Goal: Task Accomplishment & Management: Complete application form

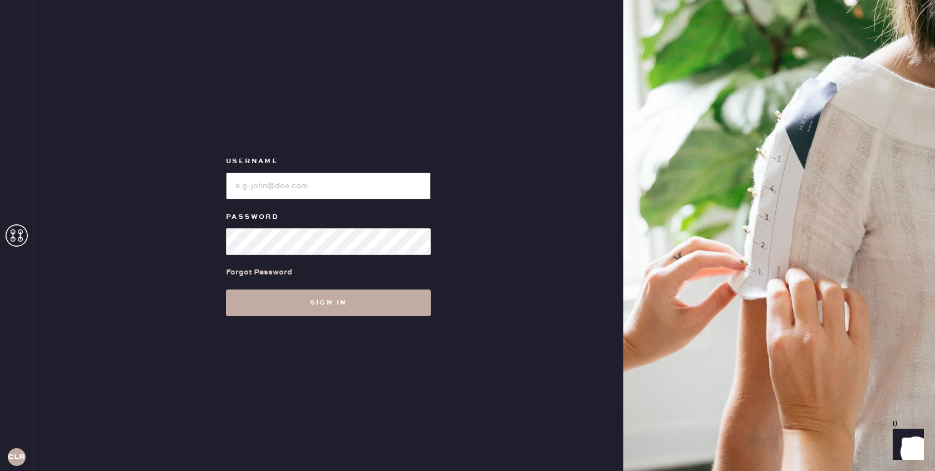
type input "[EMAIL_ADDRESS][DOMAIN_NAME]"
click at [351, 306] on button "Sign in" at bounding box center [328, 302] width 205 height 27
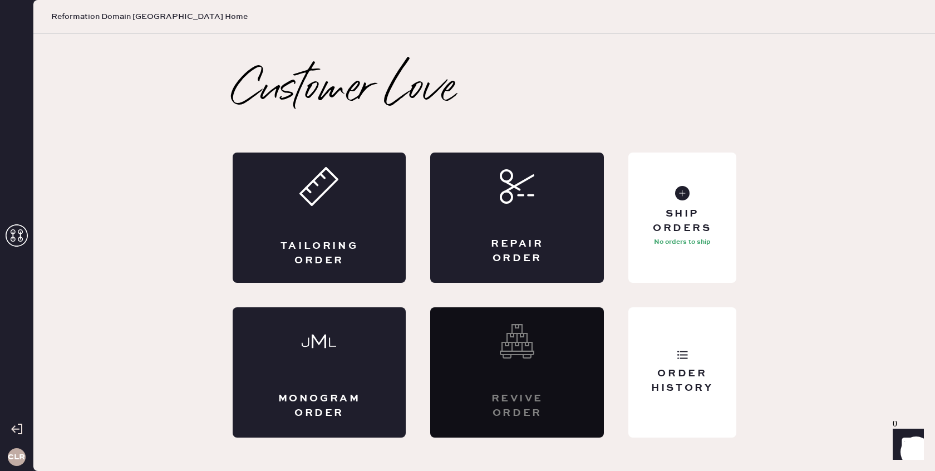
click at [27, 237] on icon at bounding box center [17, 235] width 22 height 22
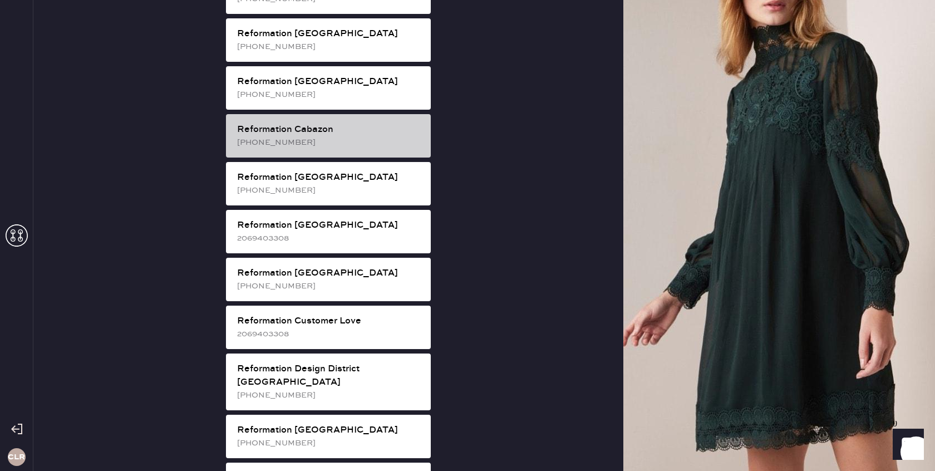
scroll to position [307, 0]
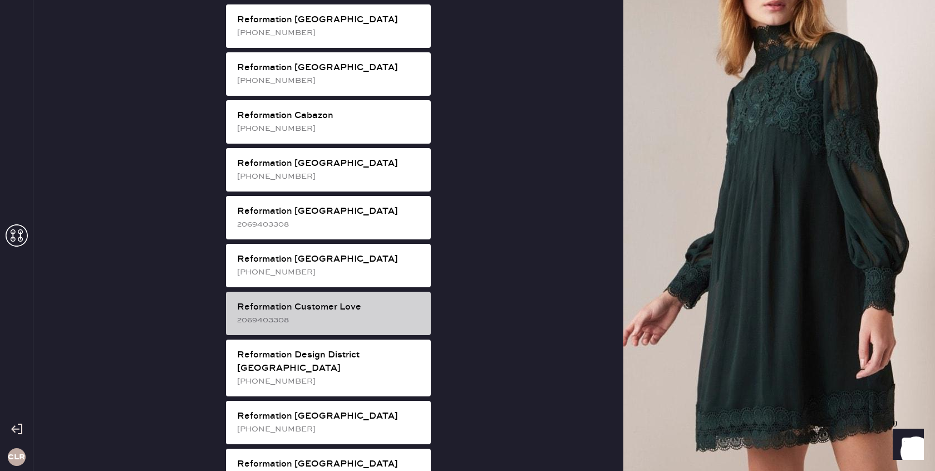
click at [358, 314] on div "2069403308" at bounding box center [329, 320] width 185 height 12
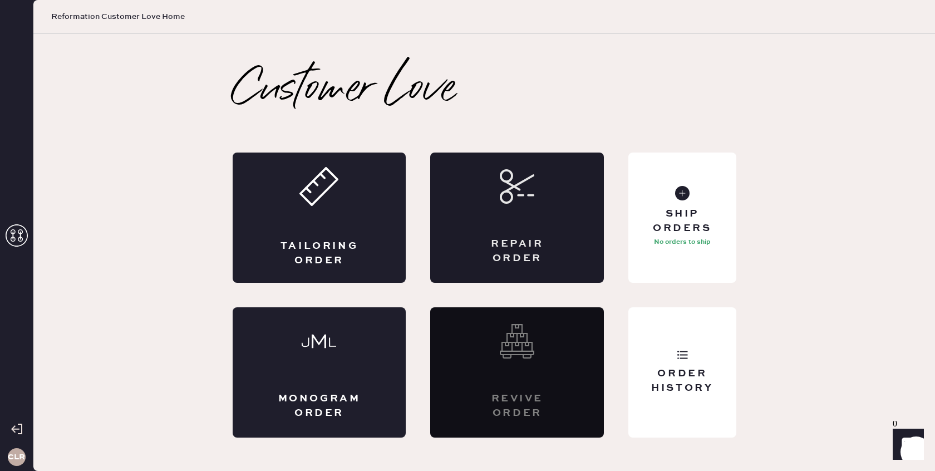
click at [502, 218] on div "Repair Order" at bounding box center [517, 218] width 174 height 130
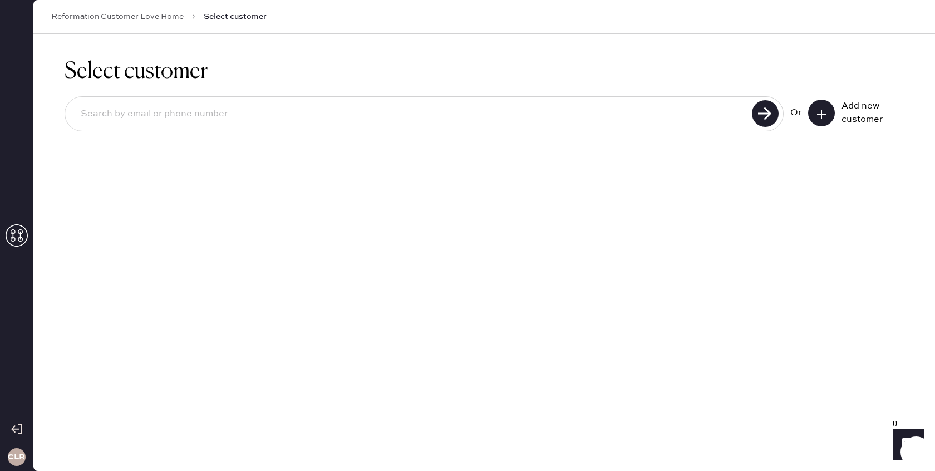
click at [461, 109] on input at bounding box center [410, 114] width 677 height 26
paste input "[EMAIL_ADDRESS][DOMAIN_NAME]"
type input "[EMAIL_ADDRESS][DOMAIN_NAME]"
click at [761, 112] on use at bounding box center [765, 113] width 27 height 27
click at [822, 119] on icon at bounding box center [821, 114] width 11 height 11
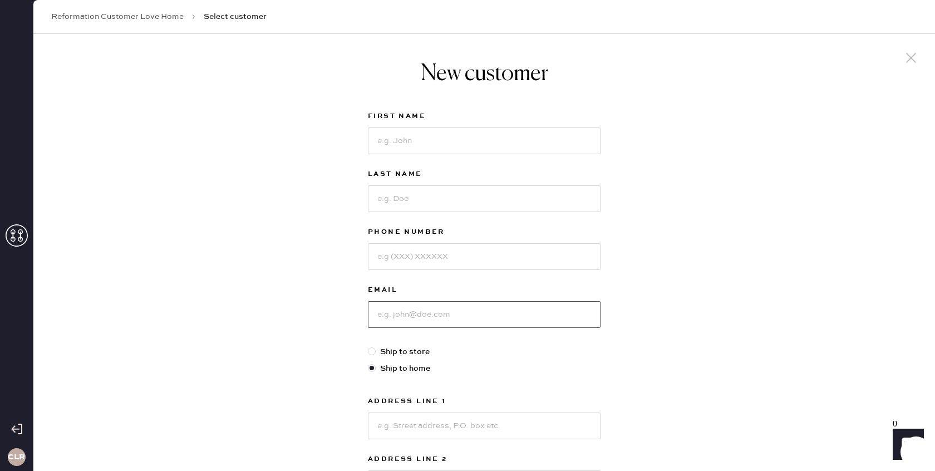
click at [460, 316] on input at bounding box center [484, 314] width 233 height 27
paste input "[EMAIL_ADDRESS][DOMAIN_NAME]"
type input "[EMAIL_ADDRESS][DOMAIN_NAME]"
click at [464, 146] on input at bounding box center [484, 140] width 233 height 27
type input "[PERSON_NAME]"
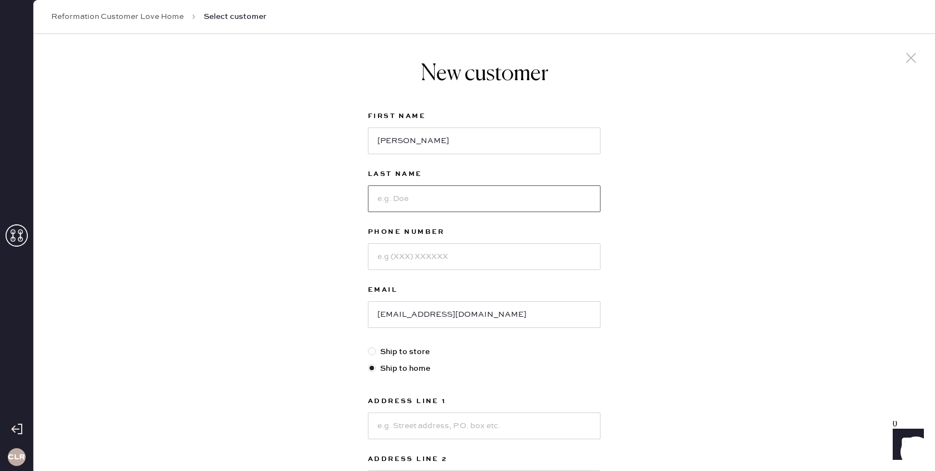
click at [448, 197] on input at bounding box center [484, 198] width 233 height 27
click at [396, 141] on input "[PERSON_NAME]" at bounding box center [484, 140] width 233 height 27
click at [399, 203] on input at bounding box center [484, 198] width 233 height 27
type input "Day"
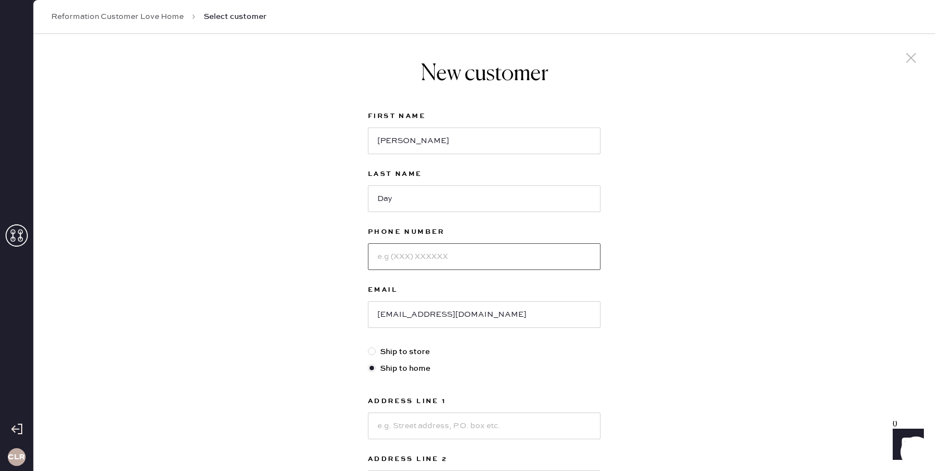
click at [426, 261] on input at bounding box center [484, 256] width 233 height 27
paste input "[PHONE_NUMBER]"
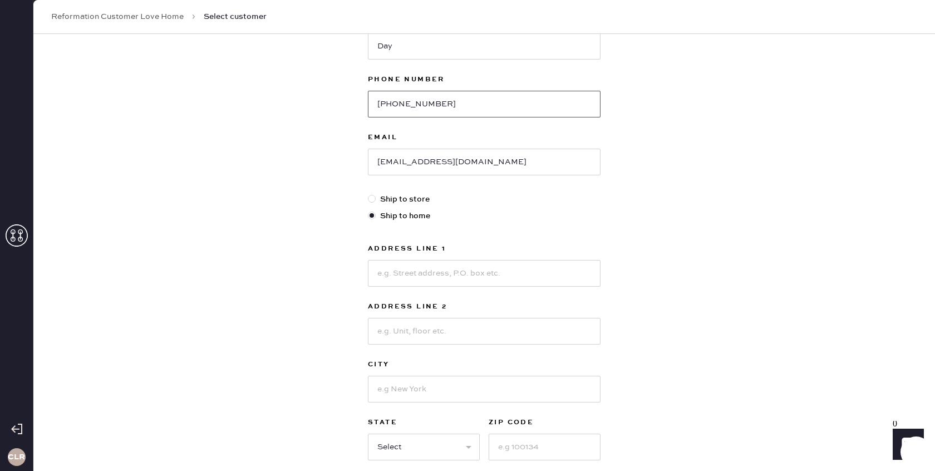
type input "[PHONE_NUMBER]"
click at [422, 265] on input at bounding box center [484, 273] width 233 height 27
paste input "[STREET_ADDRESS]"
type input "[STREET_ADDRESS]"
click at [416, 395] on input at bounding box center [484, 389] width 233 height 27
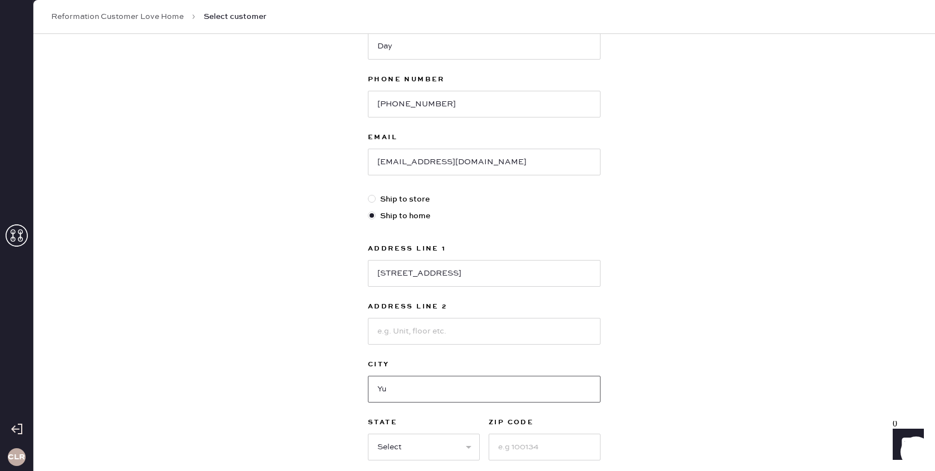
type input "Y"
type input "Tulsa"
click at [424, 439] on select "Select AK AL AR AZ CA CO CT [GEOGRAPHIC_DATA] DE FL [GEOGRAPHIC_DATA] HI [GEOGR…" at bounding box center [424, 447] width 112 height 27
click at [368, 434] on select "Select AK AL AR AZ CA CO CT [GEOGRAPHIC_DATA] DE FL [GEOGRAPHIC_DATA] HI [GEOGR…" at bounding box center [424, 447] width 112 height 27
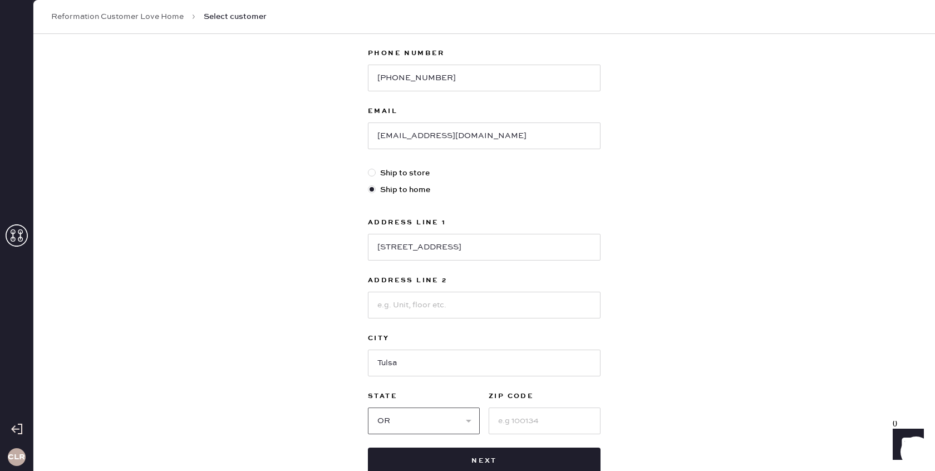
scroll to position [180, 0]
click at [411, 419] on select "Select AK AL AR AZ CA CO CT [GEOGRAPHIC_DATA] DE FL [GEOGRAPHIC_DATA] HI [GEOGR…" at bounding box center [424, 419] width 112 height 27
select select "OK"
click at [368, 406] on select "Select AK AL AR AZ CA CO CT [GEOGRAPHIC_DATA] DE FL [GEOGRAPHIC_DATA] HI [GEOGR…" at bounding box center [424, 419] width 112 height 27
click at [539, 421] on input at bounding box center [545, 419] width 112 height 27
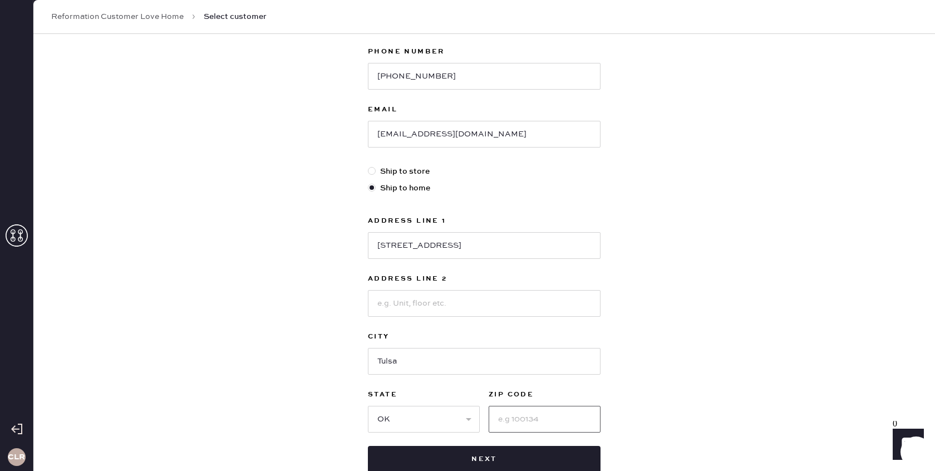
paste input "74136"
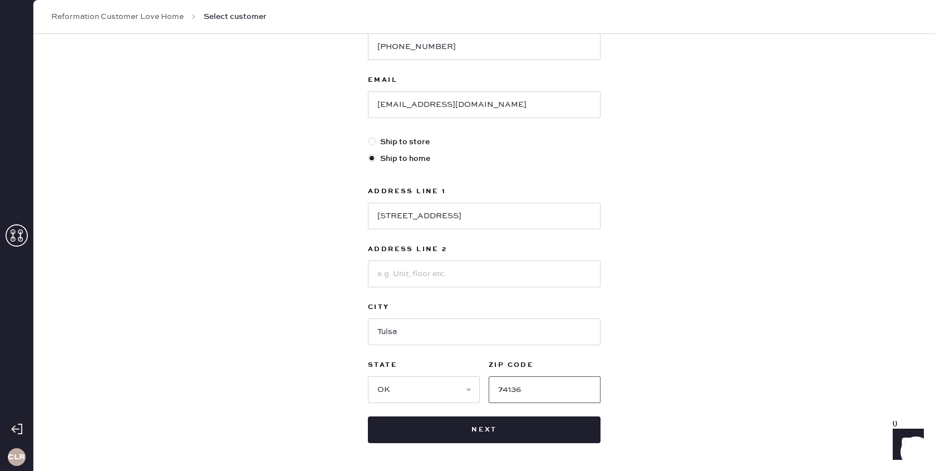
scroll to position [209, 0]
type input "74136"
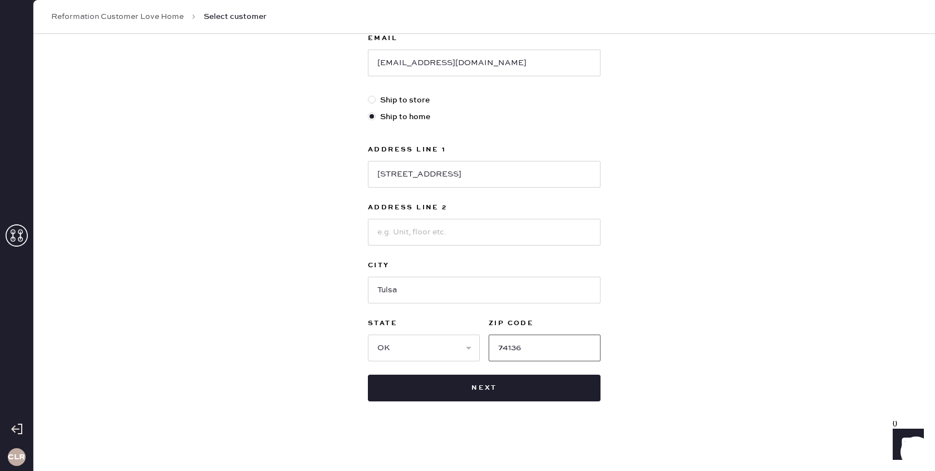
scroll to position [253, 0]
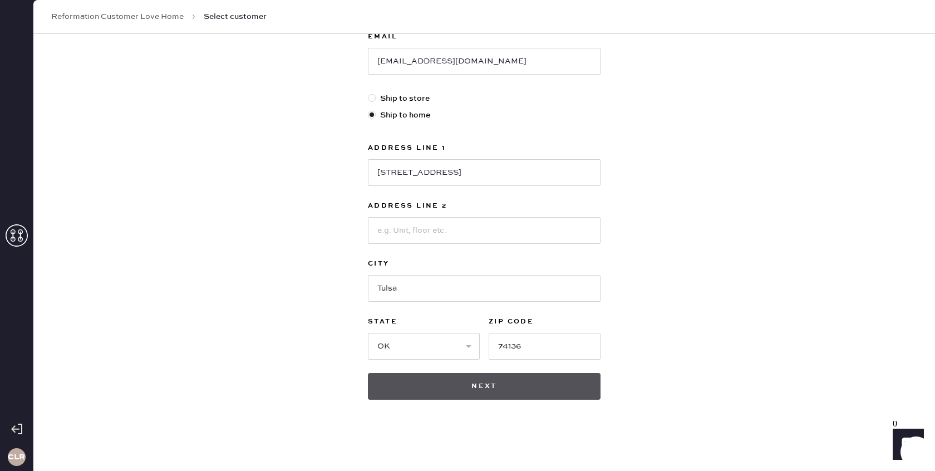
click at [480, 389] on button "Next" at bounding box center [484, 386] width 233 height 27
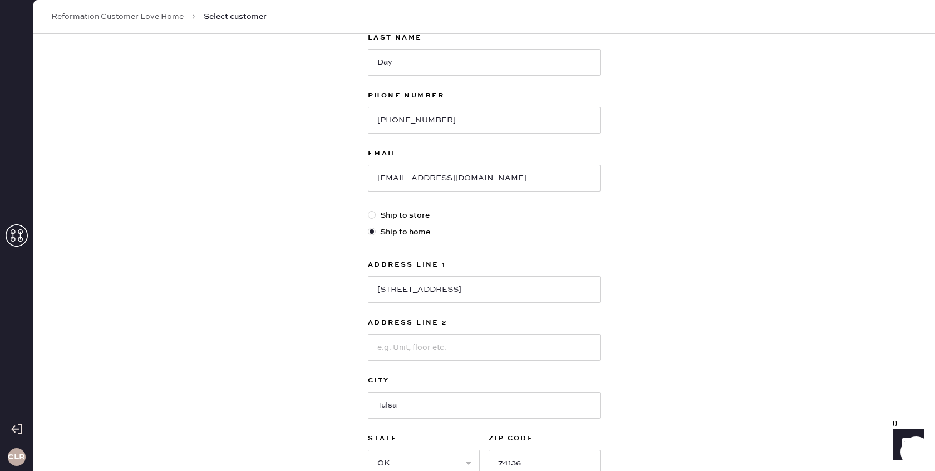
scroll to position [0, 0]
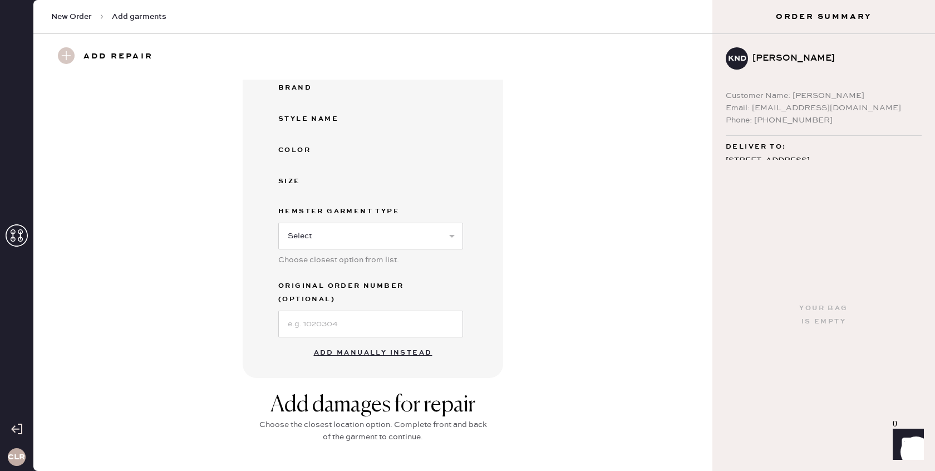
click at [377, 342] on button "Add manually instead" at bounding box center [373, 353] width 132 height 22
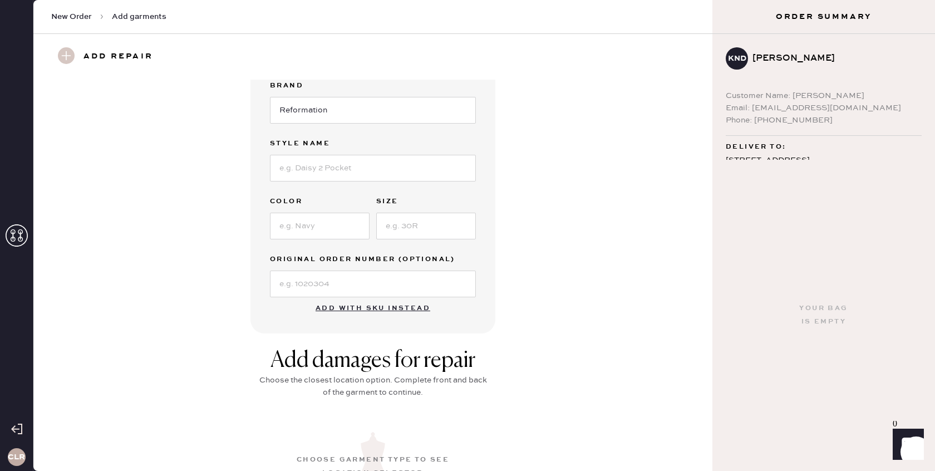
scroll to position [132, 0]
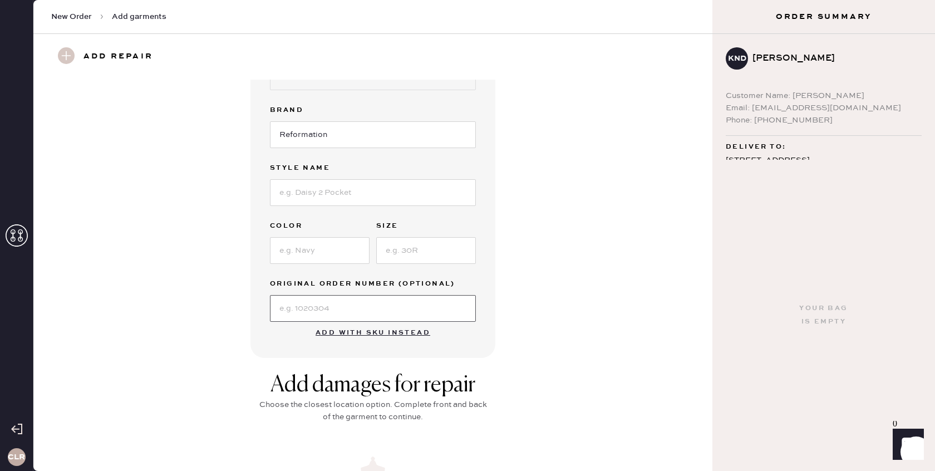
click at [356, 318] on input at bounding box center [373, 308] width 206 height 27
paste input "S18975097"
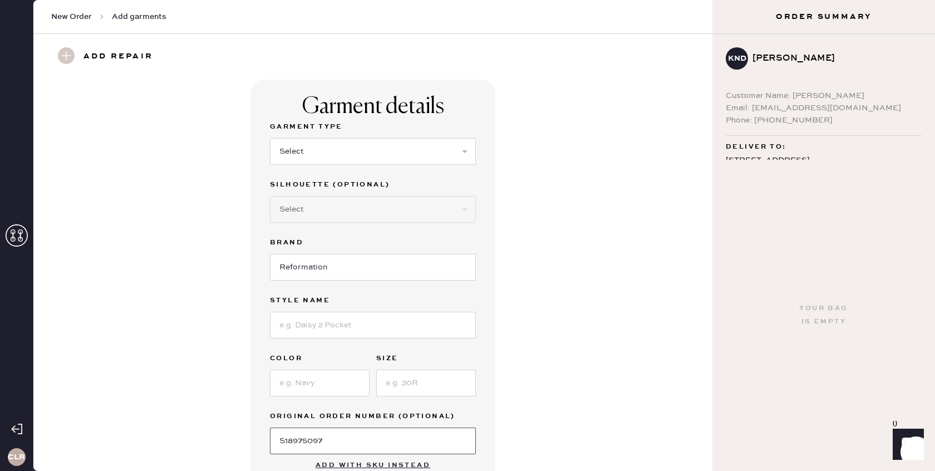
type input "S18975097"
click at [409, 154] on select "Select Basic Skirt Jeans Leggings Pants Shorts Basic Sleeved Dress Basic Sleeve…" at bounding box center [373, 151] width 206 height 27
select select "14"
click at [270, 138] on select "Select Basic Skirt Jeans Leggings Pants Shorts Basic Sleeved Dress Basic Sleeve…" at bounding box center [373, 151] width 206 height 27
click at [362, 212] on select "Select Crop top Full Length Other" at bounding box center [373, 209] width 206 height 27
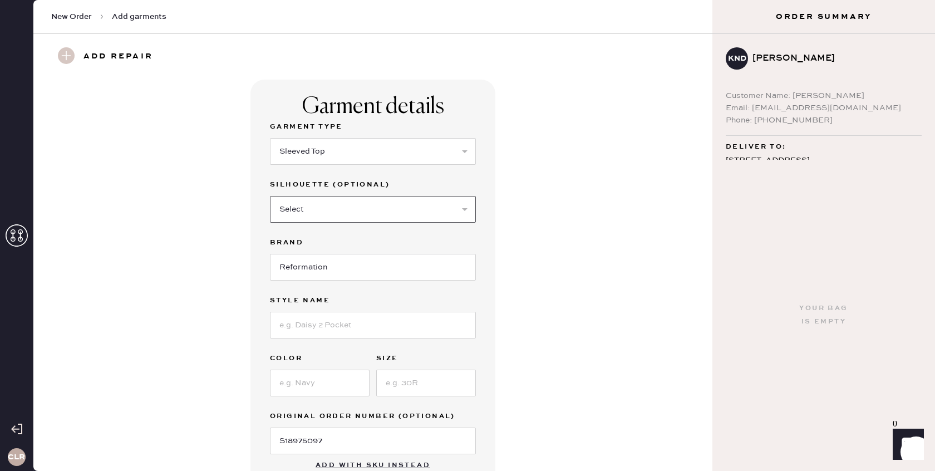
select select "71"
click at [270, 196] on select "Select Crop top Full Length Other" at bounding box center [373, 209] width 206 height 27
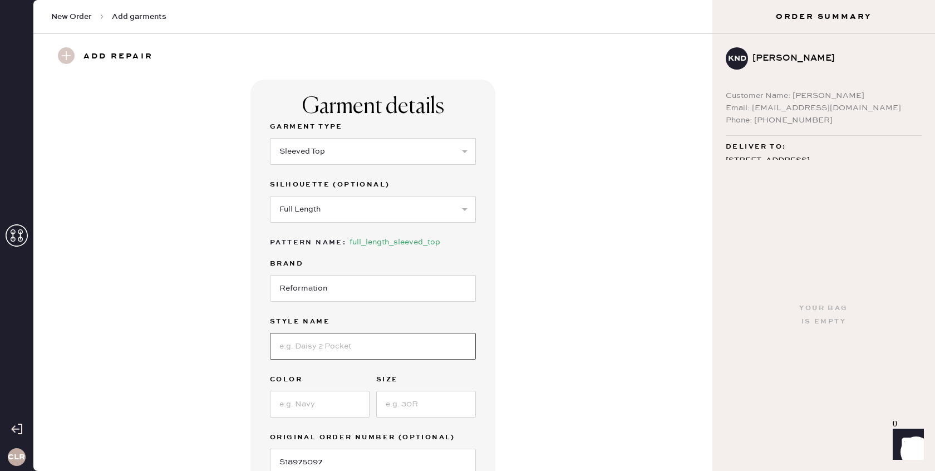
click at [360, 342] on input at bounding box center [373, 346] width 206 height 27
paste input "Addison Knit Top"
type input "Addison Knit Top"
click at [309, 412] on input at bounding box center [320, 404] width 100 height 27
type input "Midnight"
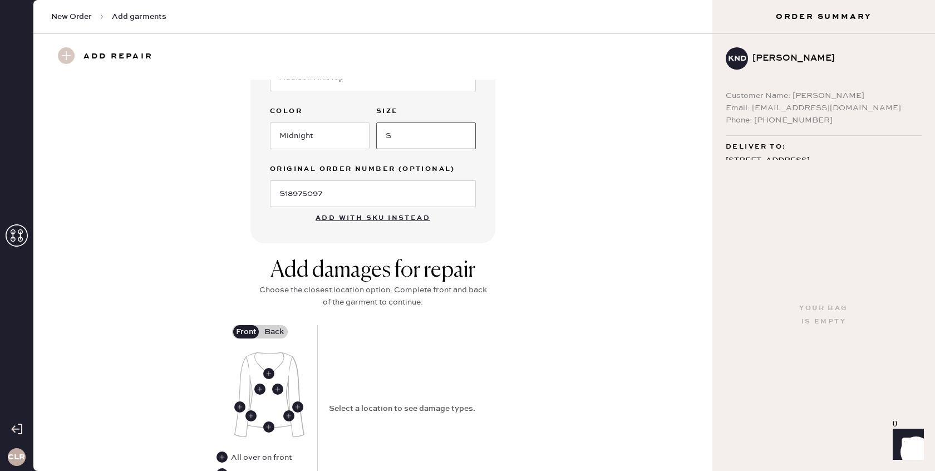
scroll to position [272, 0]
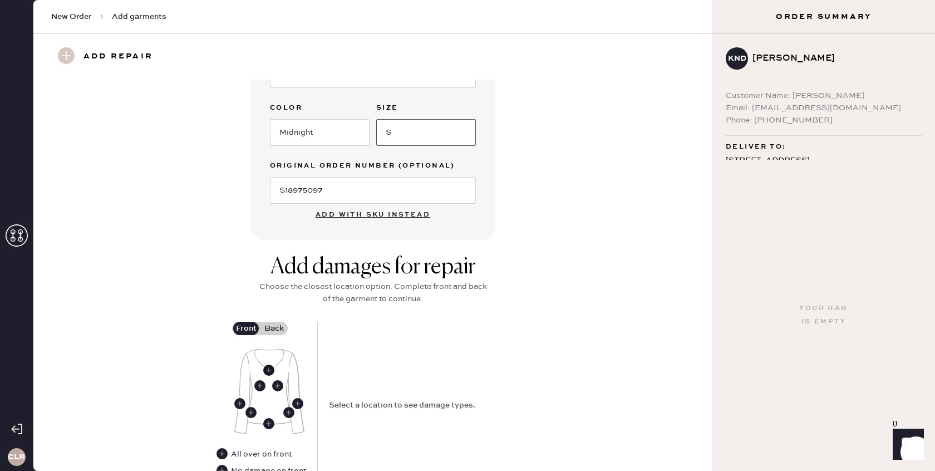
type input "S"
click at [269, 366] on use at bounding box center [268, 370] width 11 height 11
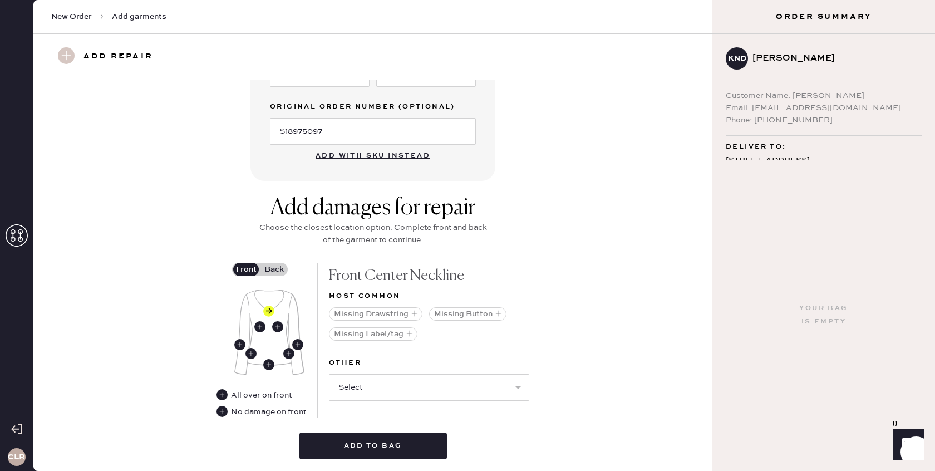
scroll to position [334, 0]
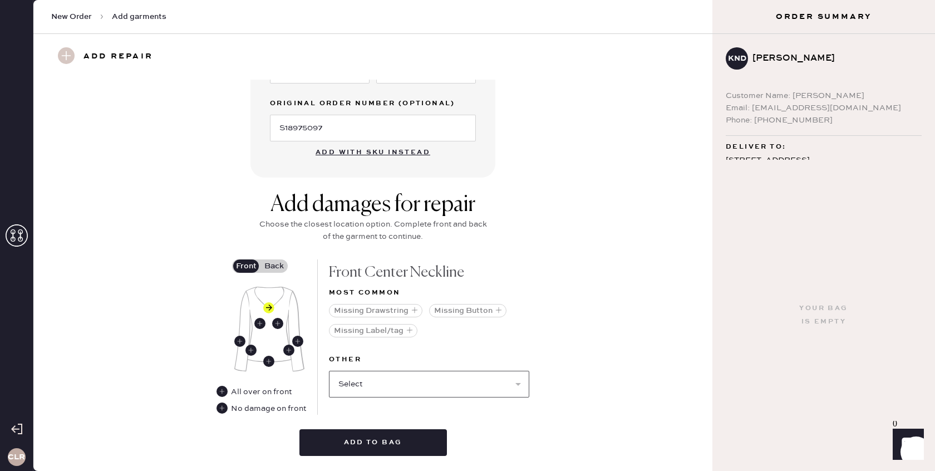
click at [401, 382] on select "Select Broken / Ripped Hem Broken Beads Broken Belt Loop Broken Button Broken C…" at bounding box center [429, 384] width 200 height 27
select select "1531"
click at [329, 371] on select "Select Broken / Ripped Hem Broken Beads Broken Belt Loop Broken Button Broken C…" at bounding box center [429, 384] width 200 height 27
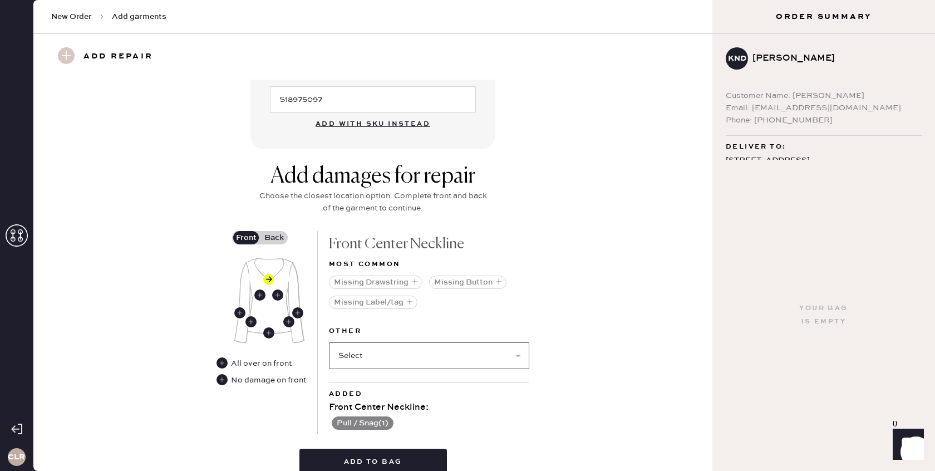
scroll to position [372, 0]
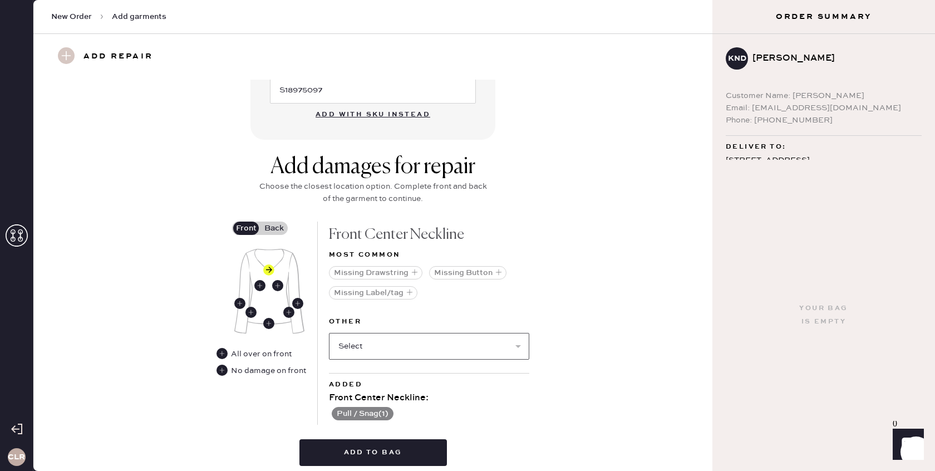
click at [362, 347] on select "Select Broken / Ripped Hem Broken Beads Broken Belt Loop Broken Button Broken C…" at bounding box center [429, 346] width 200 height 27
select select "1929"
click at [329, 333] on select "Select Broken / Ripped Hem Broken Beads Broken Belt Loop Broken Button Broken C…" at bounding box center [429, 346] width 200 height 27
select select
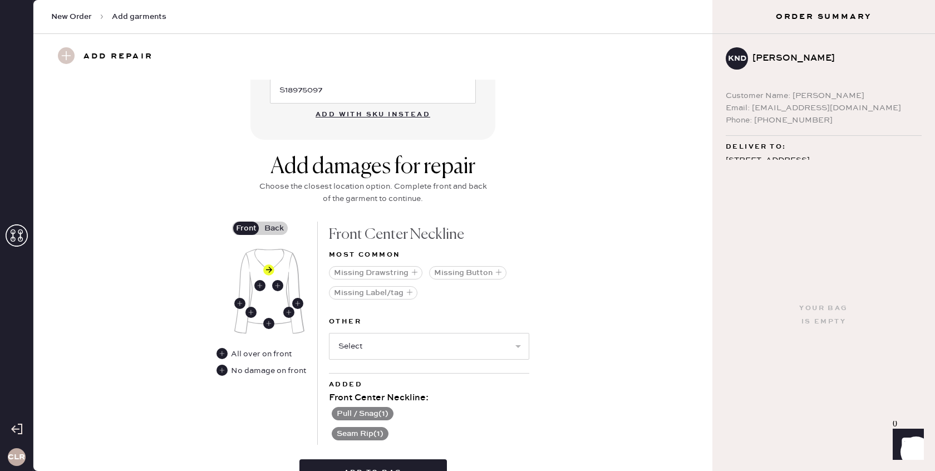
click at [278, 228] on label "Back" at bounding box center [274, 228] width 28 height 13
click at [274, 228] on input "Back" at bounding box center [274, 228] width 0 height 0
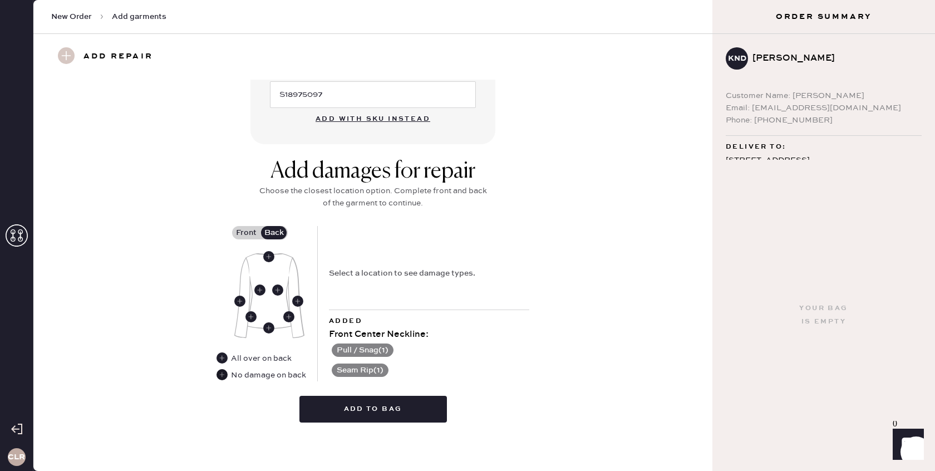
click at [222, 374] on use at bounding box center [222, 374] width 11 height 11
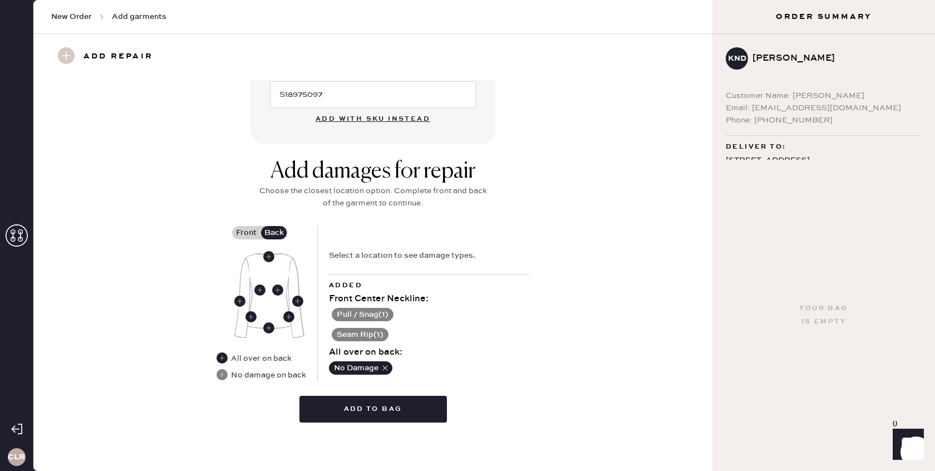
scroll to position [367, 0]
click at [376, 402] on button "Add to bag" at bounding box center [373, 409] width 148 height 27
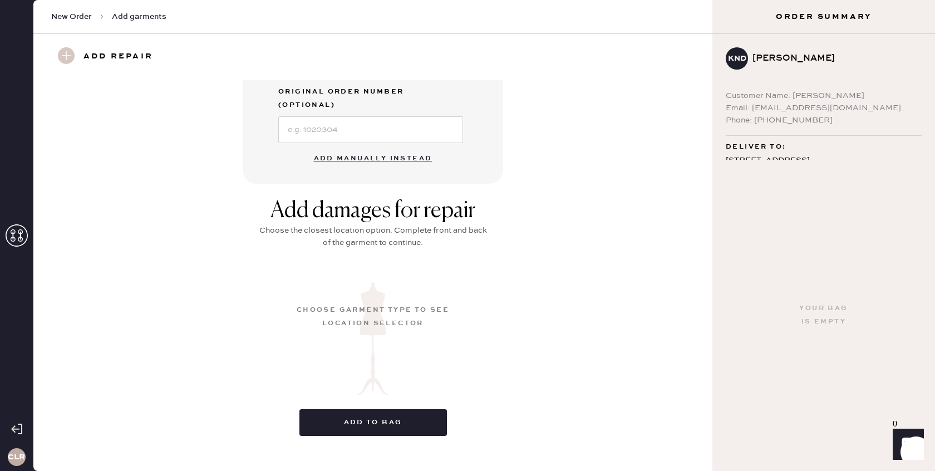
scroll to position [77, 0]
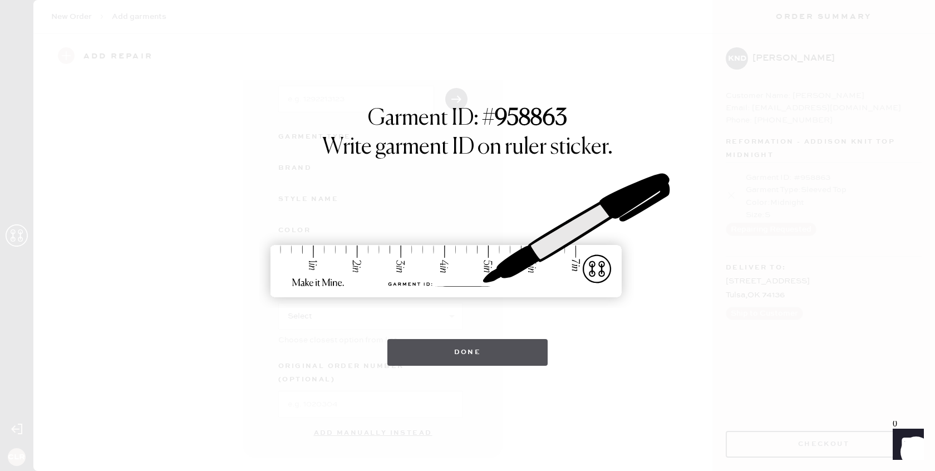
click at [461, 348] on button "Done" at bounding box center [467, 352] width 161 height 27
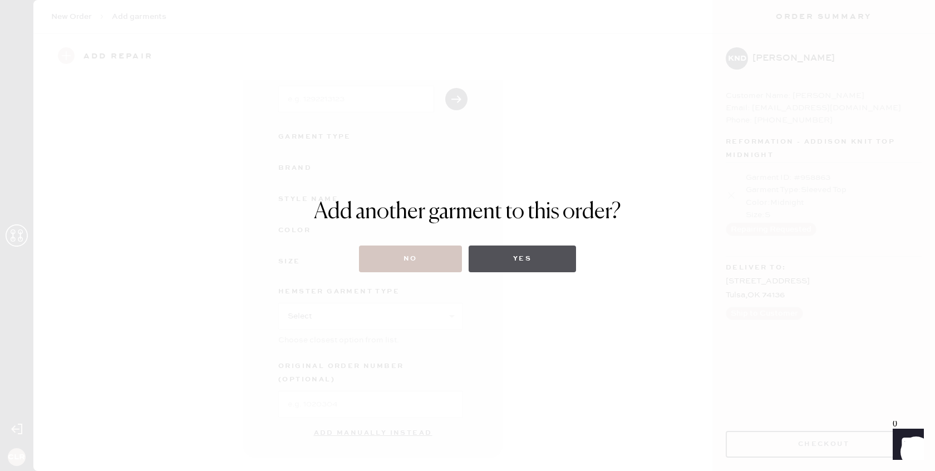
click at [510, 263] on button "Yes" at bounding box center [522, 258] width 107 height 27
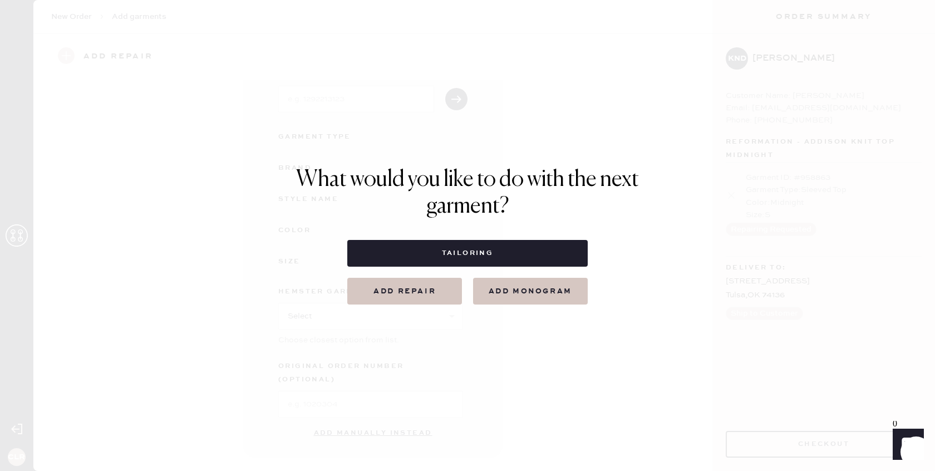
click at [407, 290] on button "Add repair" at bounding box center [404, 291] width 115 height 27
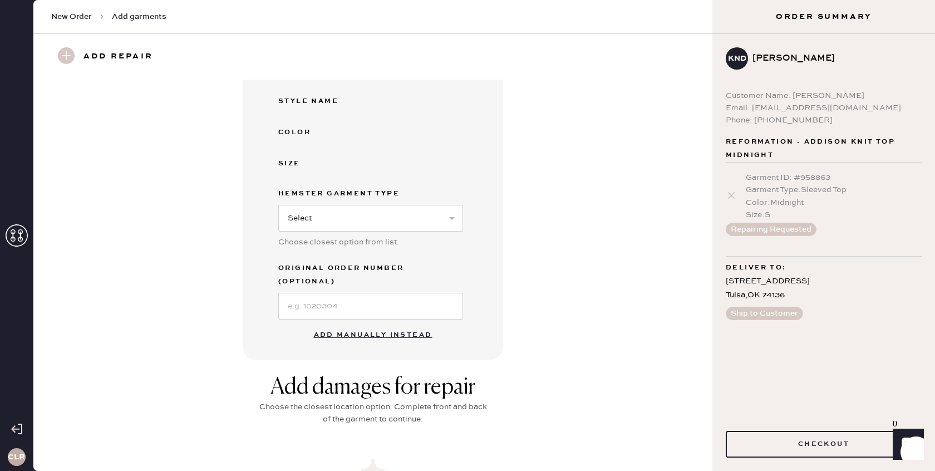
scroll to position [127, 0]
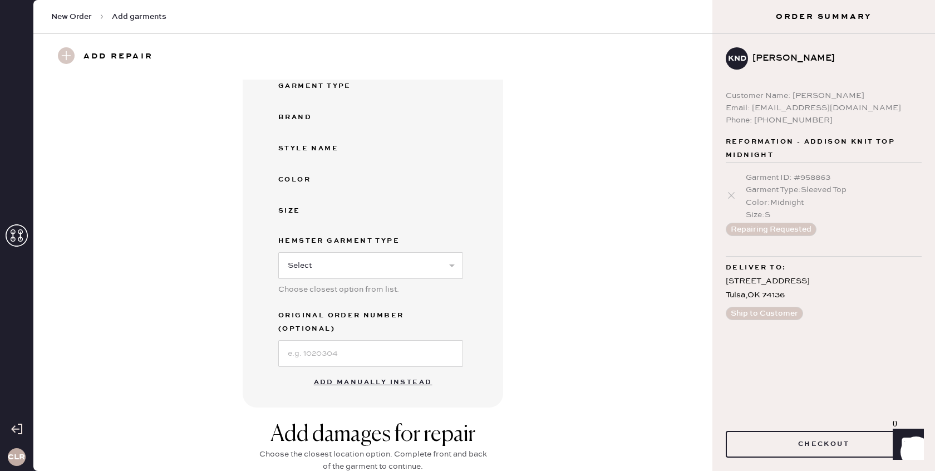
click at [365, 371] on button "Add manually instead" at bounding box center [373, 382] width 132 height 22
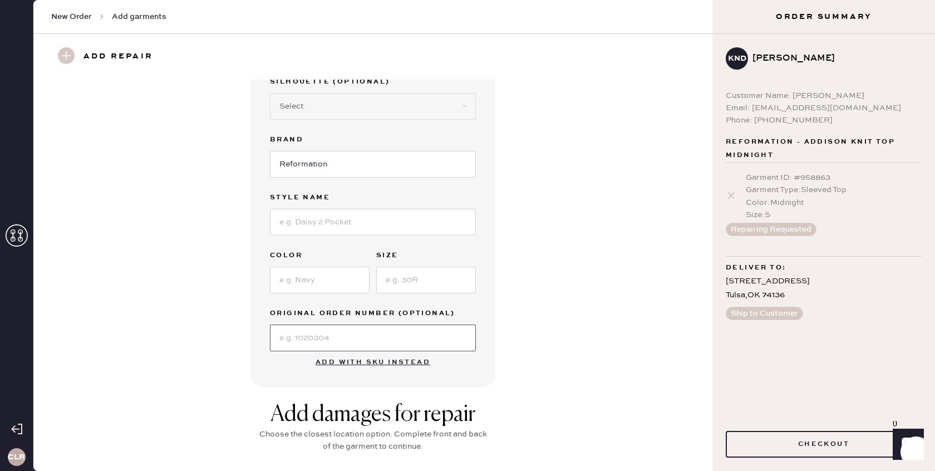
click at [346, 343] on input at bounding box center [373, 338] width 206 height 27
paste input "S19402906"
type input "S19402906"
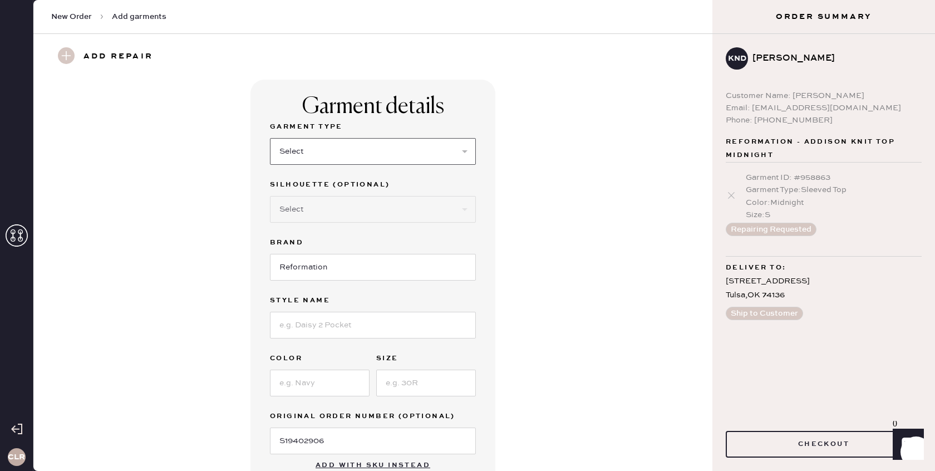
click at [362, 158] on select "Select Basic Skirt Jeans Leggings Pants Shorts Basic Sleeved Dress Basic Sleeve…" at bounding box center [373, 151] width 206 height 27
select select "4"
click at [270, 138] on select "Select Basic Skirt Jeans Leggings Pants Shorts Basic Sleeved Dress Basic Sleeve…" at bounding box center [373, 151] width 206 height 27
click at [362, 204] on select "Select Joggers Shorts Cropped Flare Boot Cut Straight Skinny Other" at bounding box center [373, 209] width 206 height 27
click at [362, 203] on select "Select Joggers Shorts Cropped Flare Boot Cut Straight Skinny Other" at bounding box center [373, 209] width 206 height 27
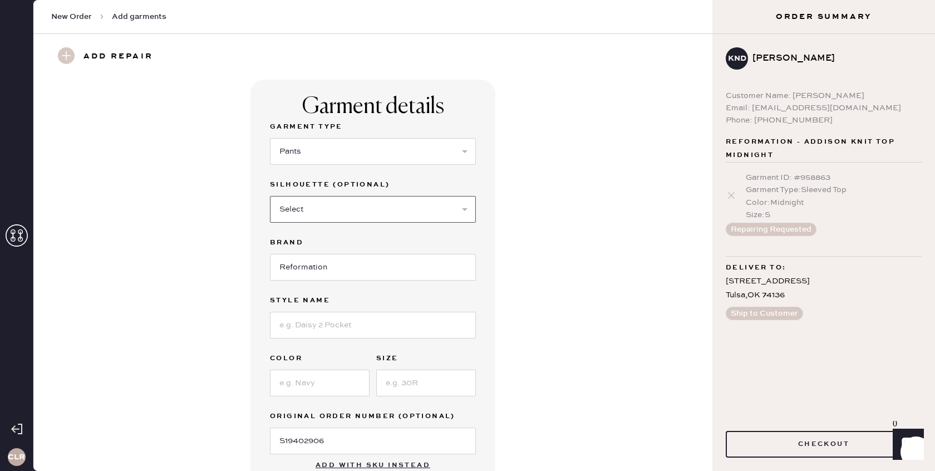
select select "13"
click at [270, 196] on select "Select Joggers Shorts Cropped Flare Boot Cut Straight Skinny Other" at bounding box center [373, 209] width 206 height 27
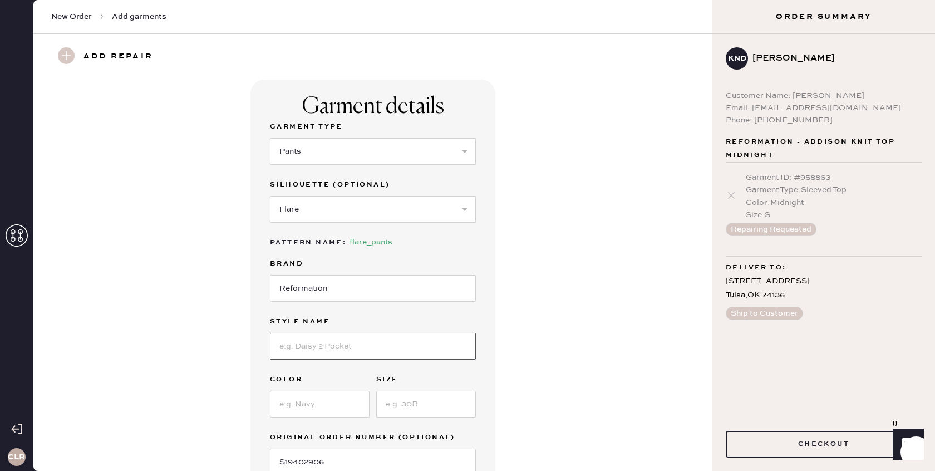
click at [336, 342] on input at bounding box center [373, 346] width 206 height 27
paste input "[PERSON_NAME] Mid Rise Pant"
type input "[PERSON_NAME] Mid Rise Pant"
click at [323, 407] on input at bounding box center [320, 404] width 100 height 27
type input "Nile"
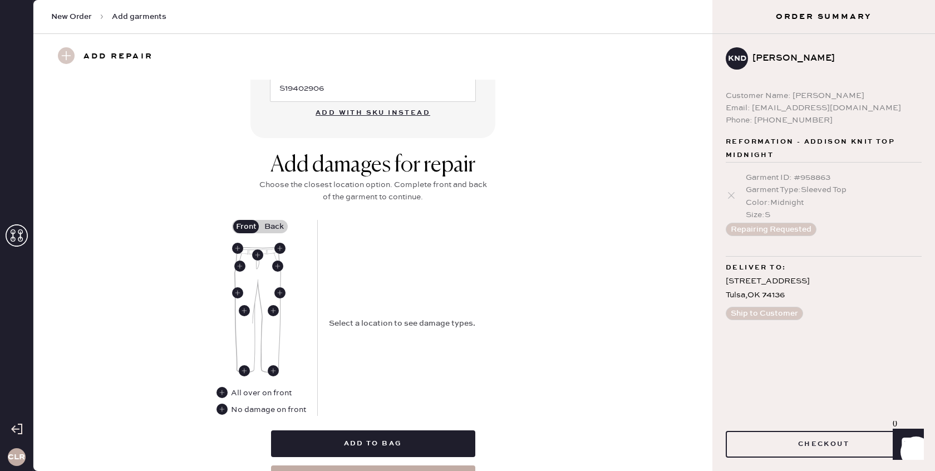
scroll to position [375, 0]
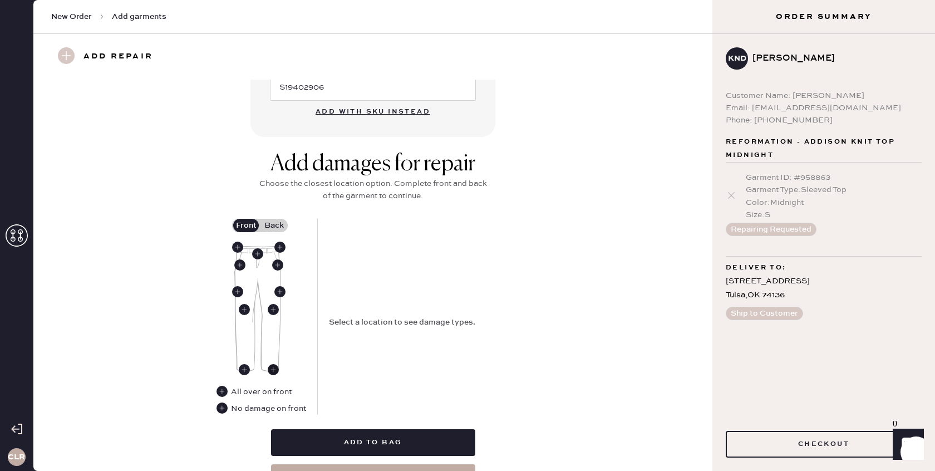
type input "6"
click at [273, 368] on use at bounding box center [273, 369] width 11 height 11
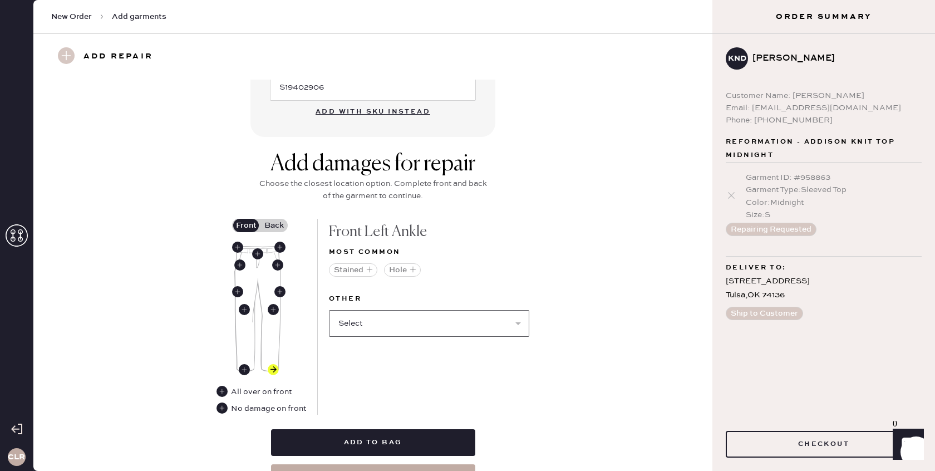
click at [364, 322] on select "Select Broken / Ripped Hem Broken Beads Broken Belt Loop Broken Button Broken E…" at bounding box center [429, 323] width 200 height 27
select select "1756"
click at [329, 310] on select "Select Broken / Ripped Hem Broken Beads Broken Belt Loop Broken Button Broken E…" at bounding box center [429, 323] width 200 height 27
select select
click at [267, 225] on label "Back" at bounding box center [274, 225] width 28 height 13
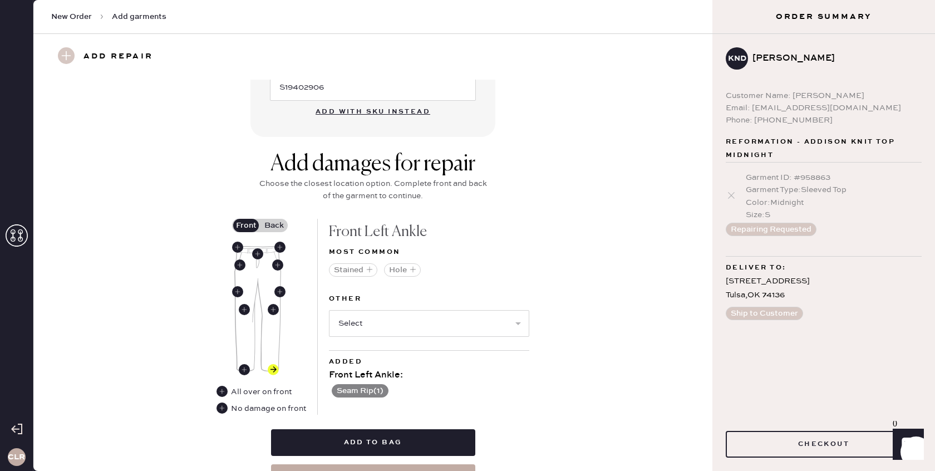
click at [274, 225] on input "Back" at bounding box center [274, 225] width 0 height 0
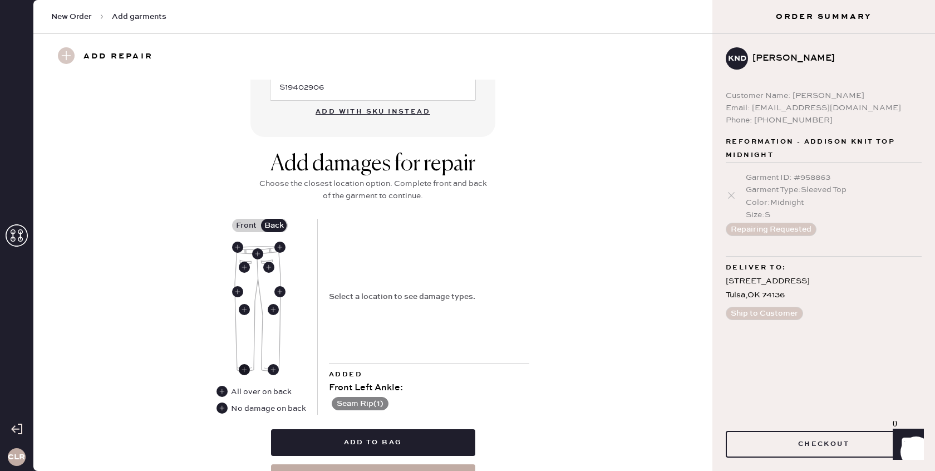
click at [243, 368] on use at bounding box center [244, 369] width 11 height 11
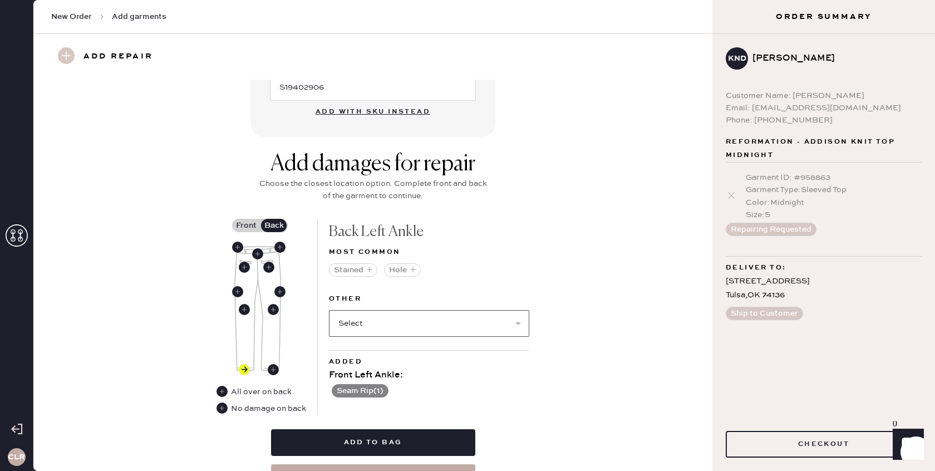
click at [381, 322] on select "Select Broken / Ripped Hem Broken Beads Broken Belt Loop Broken Button Broken E…" at bounding box center [429, 323] width 200 height 27
select select "1756"
click at [329, 310] on select "Select Broken / Ripped Hem Broken Beads Broken Belt Loop Broken Button Broken E…" at bounding box center [429, 323] width 200 height 27
select select
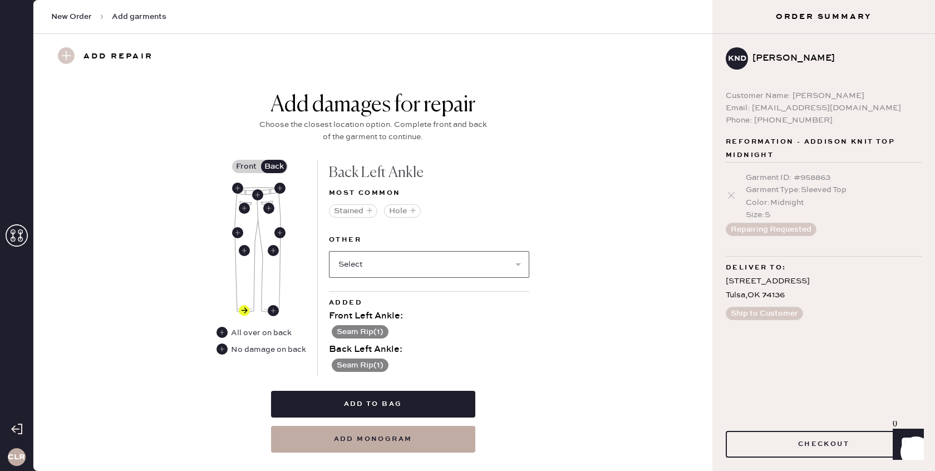
scroll to position [438, 0]
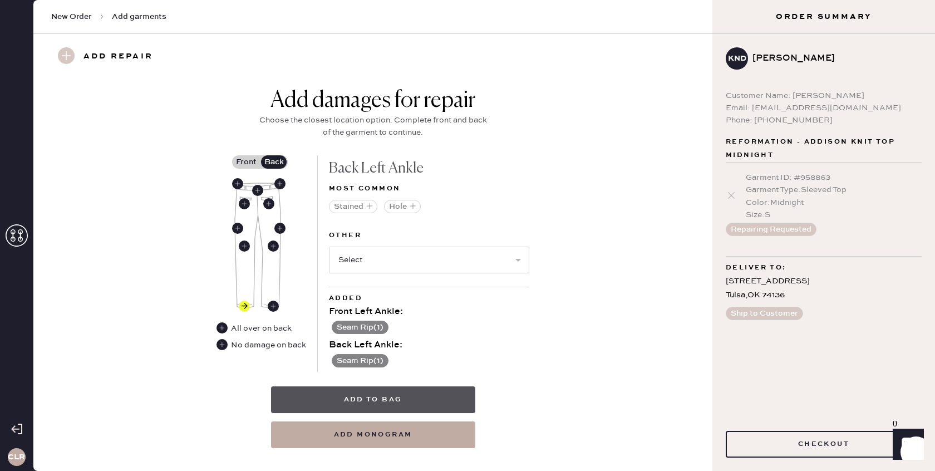
click at [382, 392] on button "Add to bag" at bounding box center [373, 399] width 204 height 27
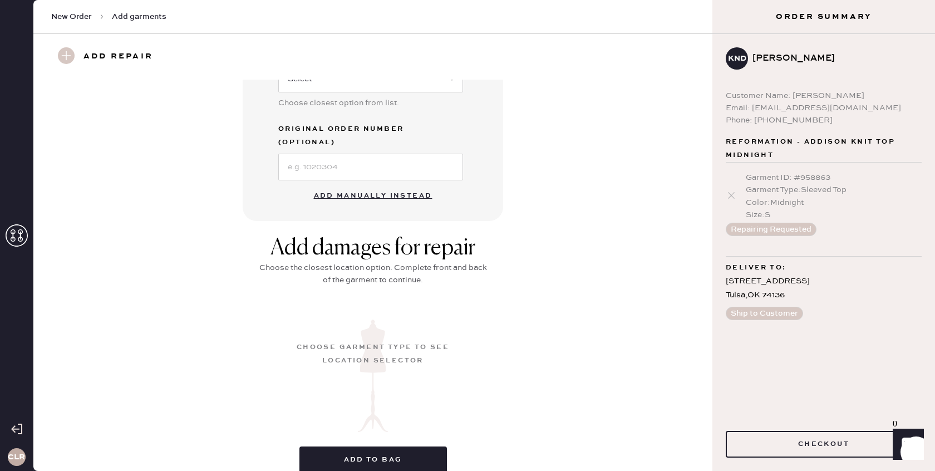
scroll to position [77, 0]
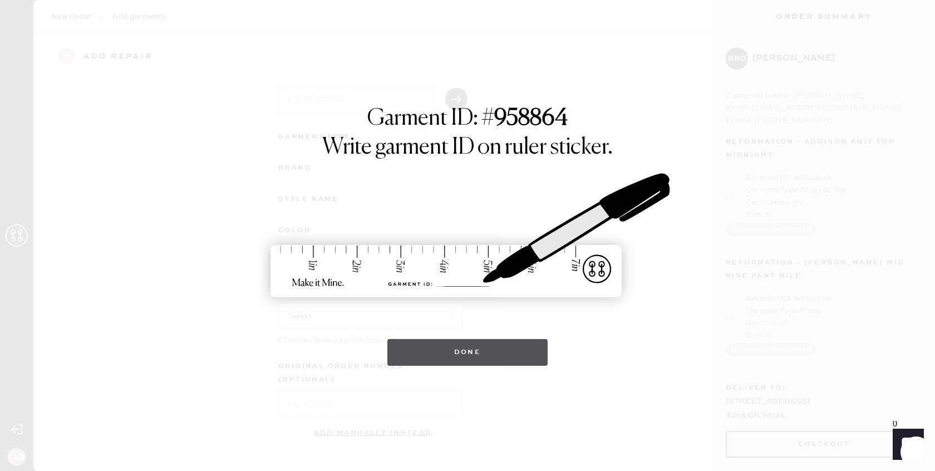
click at [467, 354] on button "Done" at bounding box center [467, 352] width 161 height 27
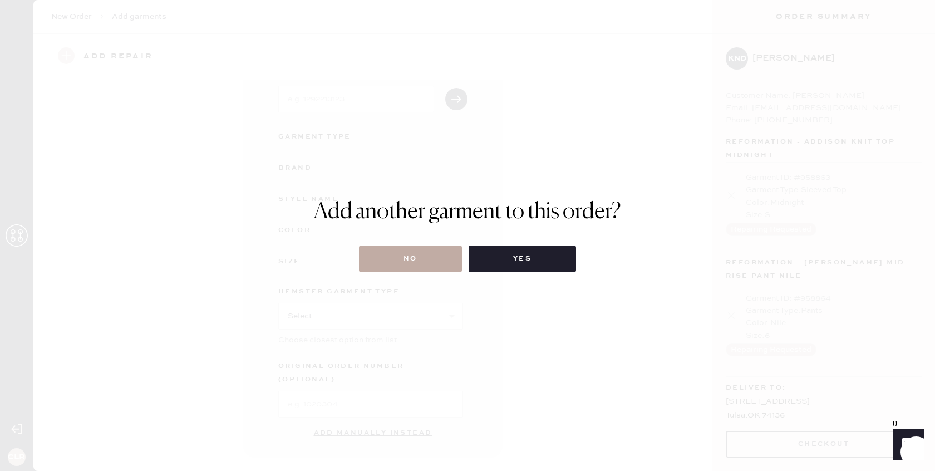
click at [435, 260] on button "No" at bounding box center [410, 258] width 103 height 27
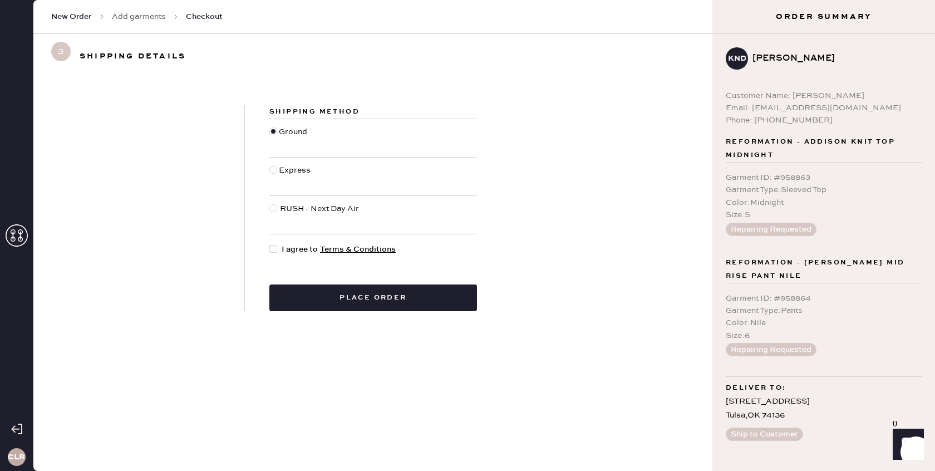
click at [268, 247] on div "Shipping Method Ground Express RUSH - Next Day Air I agree to Terms & Condition…" at bounding box center [373, 208] width 257 height 206
click at [274, 248] on div at bounding box center [273, 249] width 8 height 8
click at [270, 244] on input "I agree to Terms & Conditions" at bounding box center [269, 243] width 1 height 1
checkbox input "true"
click at [413, 293] on button "Place order" at bounding box center [373, 297] width 208 height 27
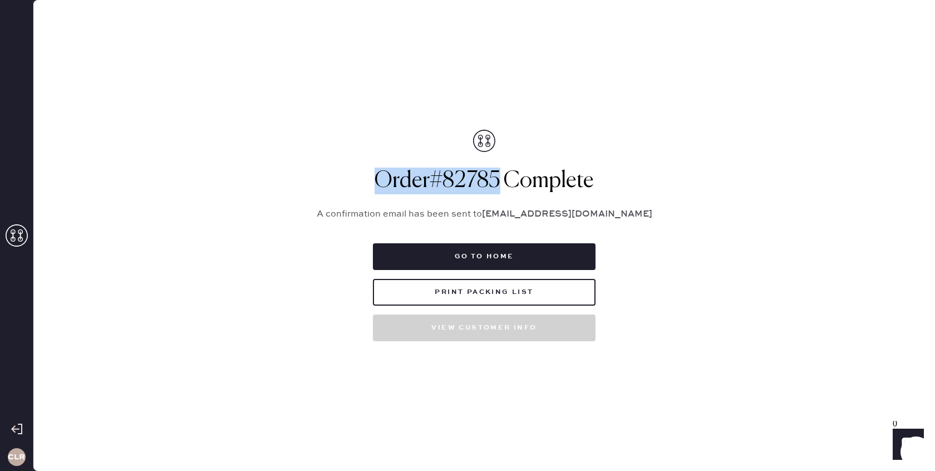
drag, startPoint x: 499, startPoint y: 181, endPoint x: 375, endPoint y: 189, distance: 124.3
click at [375, 189] on h1 "Order # 82785 Complete" at bounding box center [484, 181] width 362 height 27
copy h1 "Order # 82785"
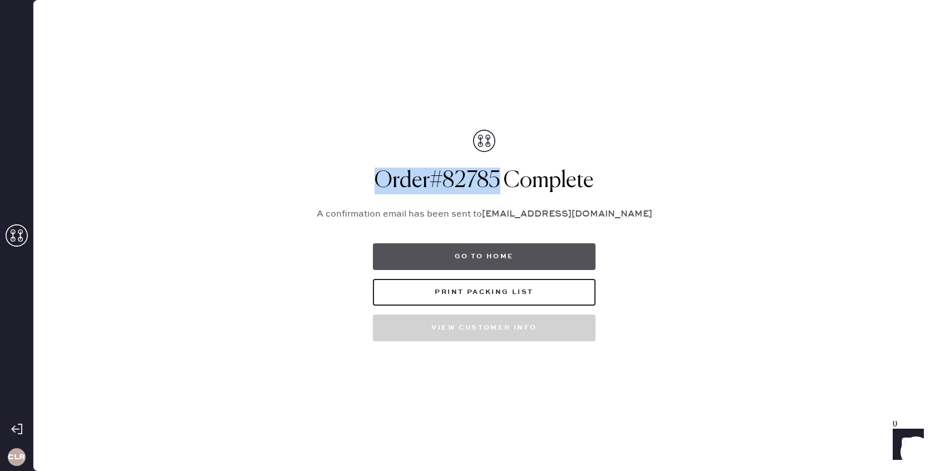
click at [430, 248] on button "Go to home" at bounding box center [484, 256] width 223 height 27
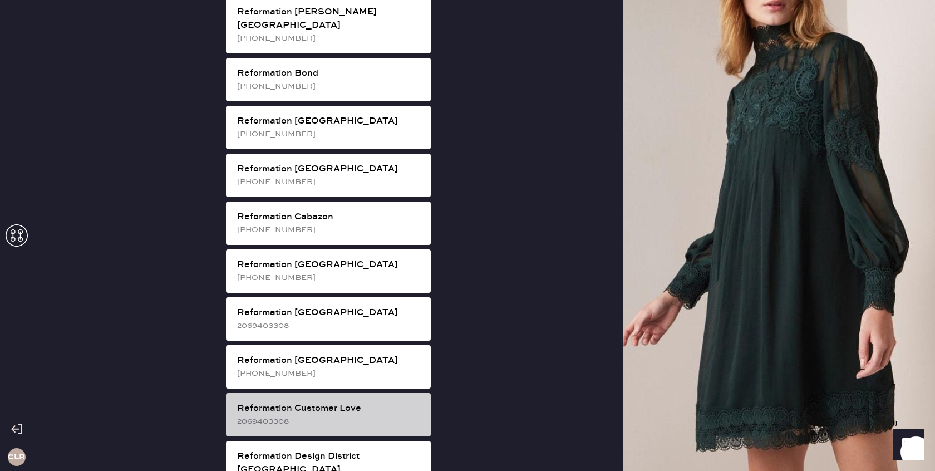
scroll to position [210, 0]
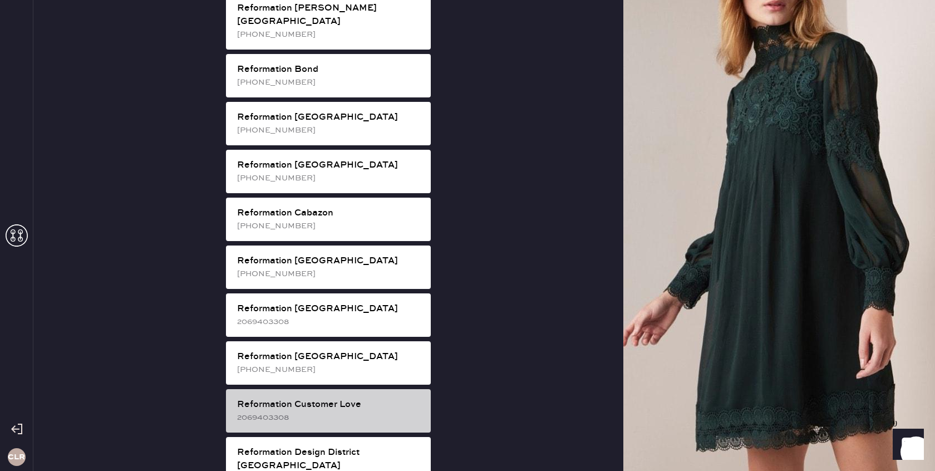
click at [331, 411] on div "2069403308" at bounding box center [329, 417] width 185 height 12
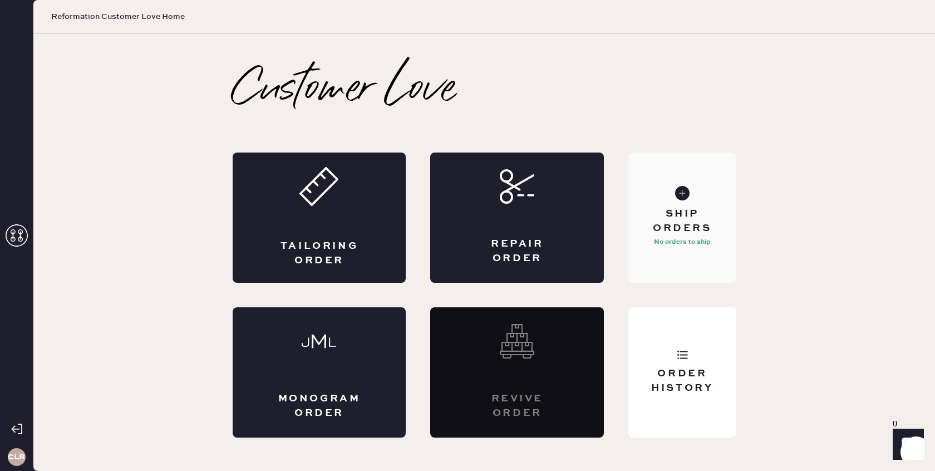
click at [667, 242] on p "No orders to ship" at bounding box center [682, 241] width 57 height 13
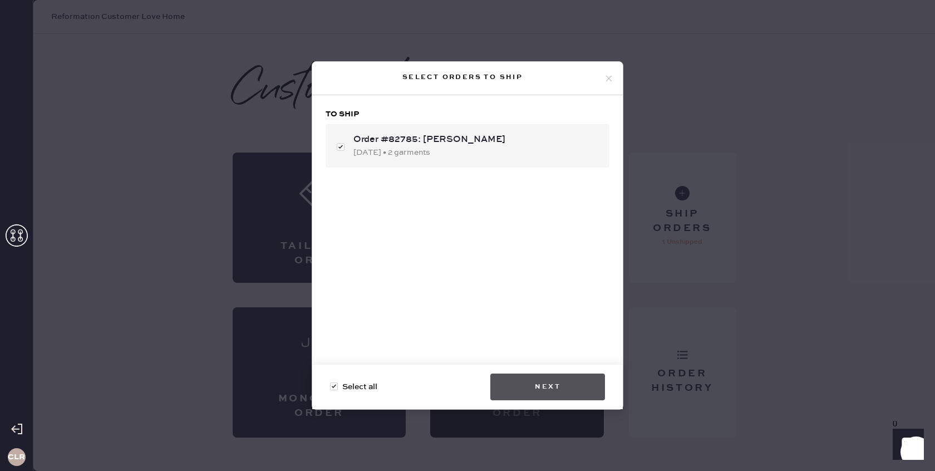
click at [538, 380] on button "Next" at bounding box center [547, 386] width 115 height 27
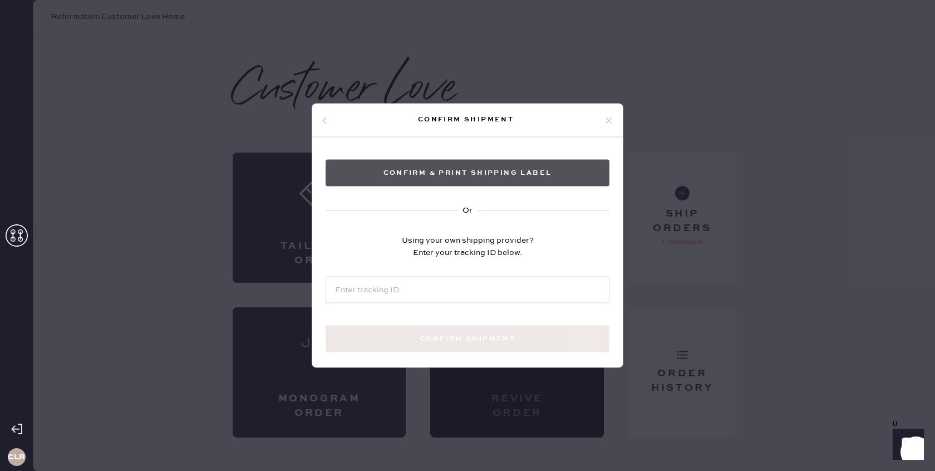
click at [486, 173] on button "Confirm & Print shipping label" at bounding box center [468, 173] width 284 height 27
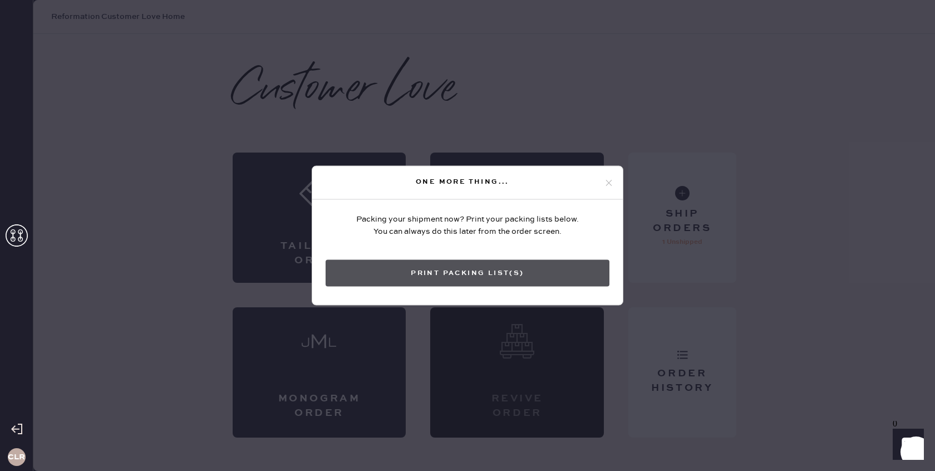
click at [479, 272] on button "Print Packing List(s)" at bounding box center [468, 273] width 284 height 27
